Goal: Entertainment & Leisure: Consume media (video, audio)

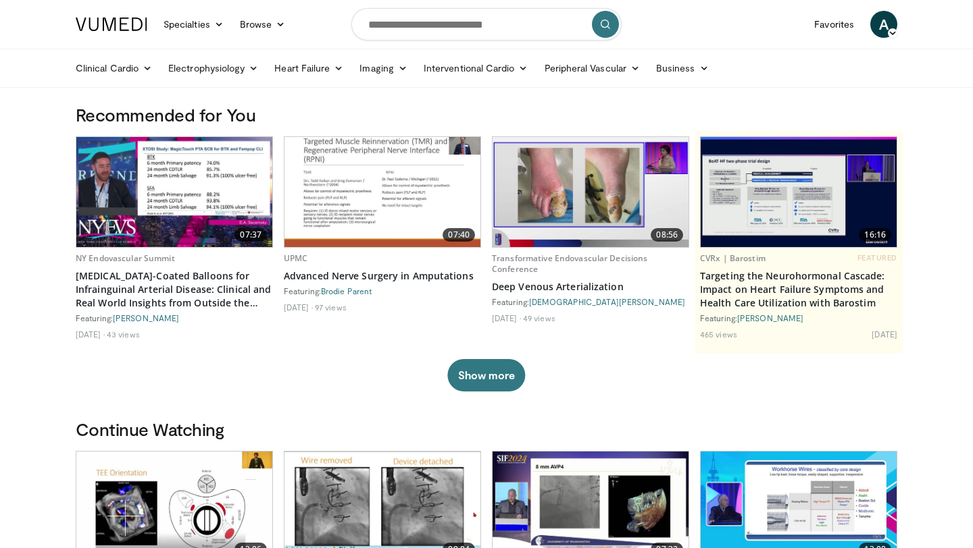
click at [609, 203] on img at bounding box center [590, 192] width 196 height 110
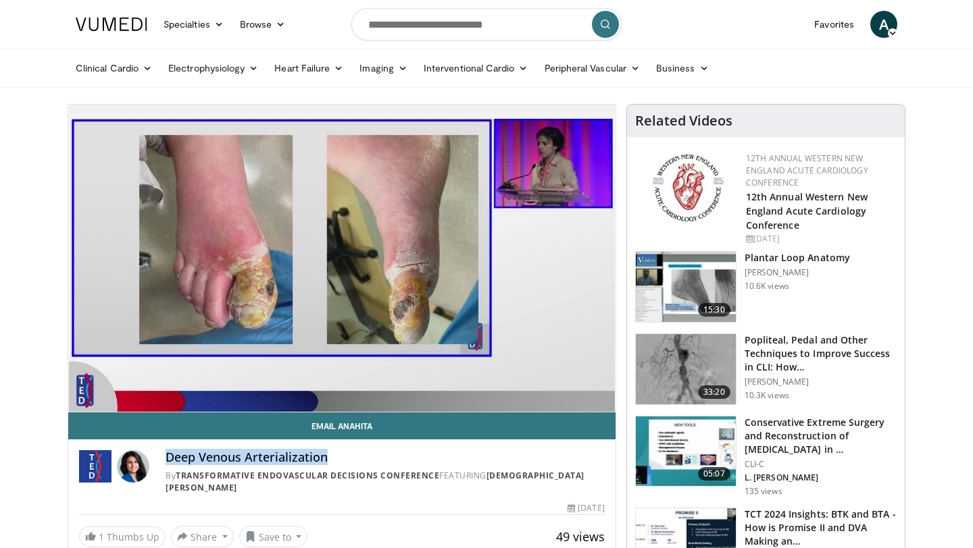
drag, startPoint x: 166, startPoint y: 458, endPoint x: 353, endPoint y: 461, distance: 187.1
click at [353, 461] on h4 "Deep Venous Arterialization" at bounding box center [384, 457] width 439 height 15
copy h4 "Deep Venous Arterialization"
